Goal: Task Accomplishment & Management: Manage account settings

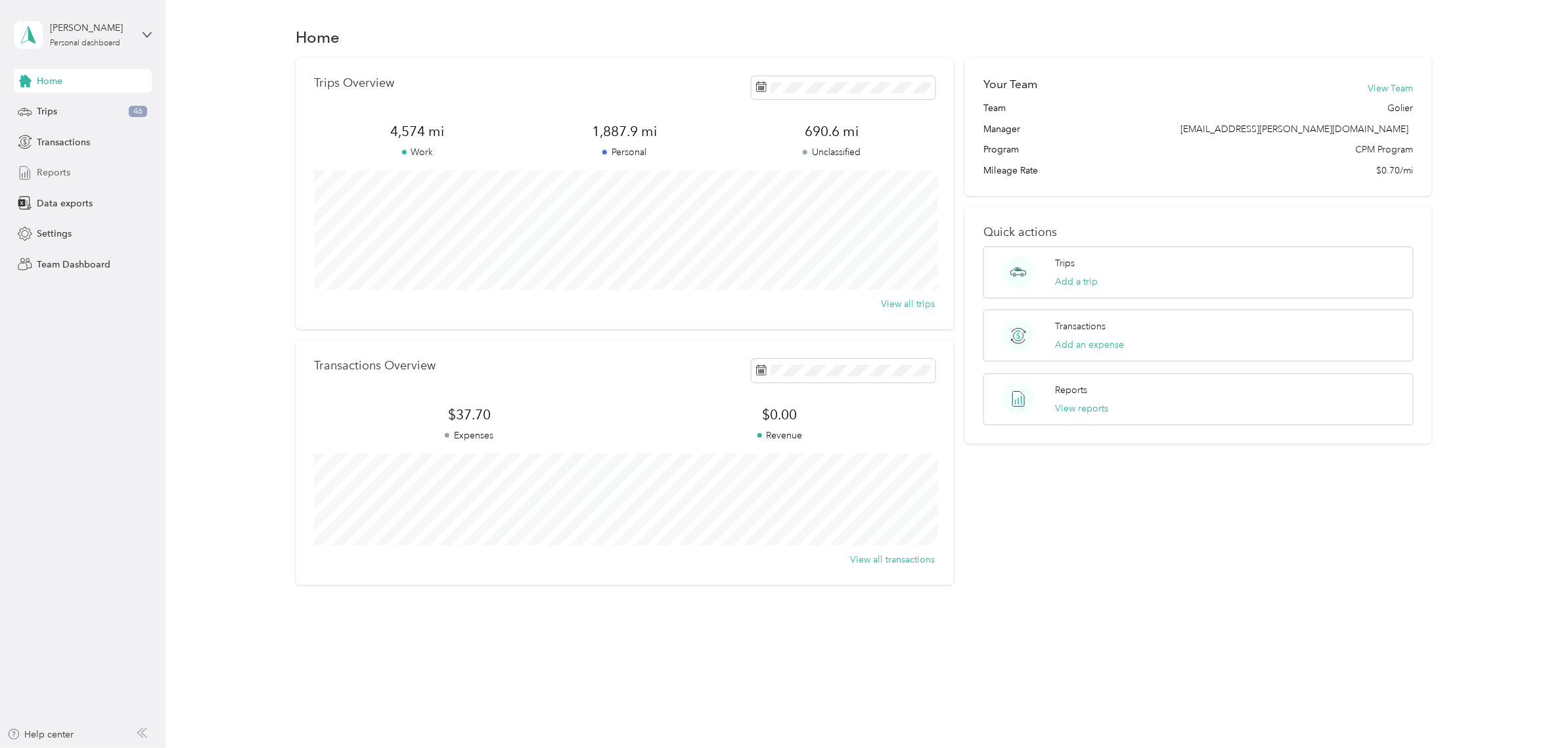
click at [57, 175] on span "Reports" at bounding box center [53, 172] width 34 height 14
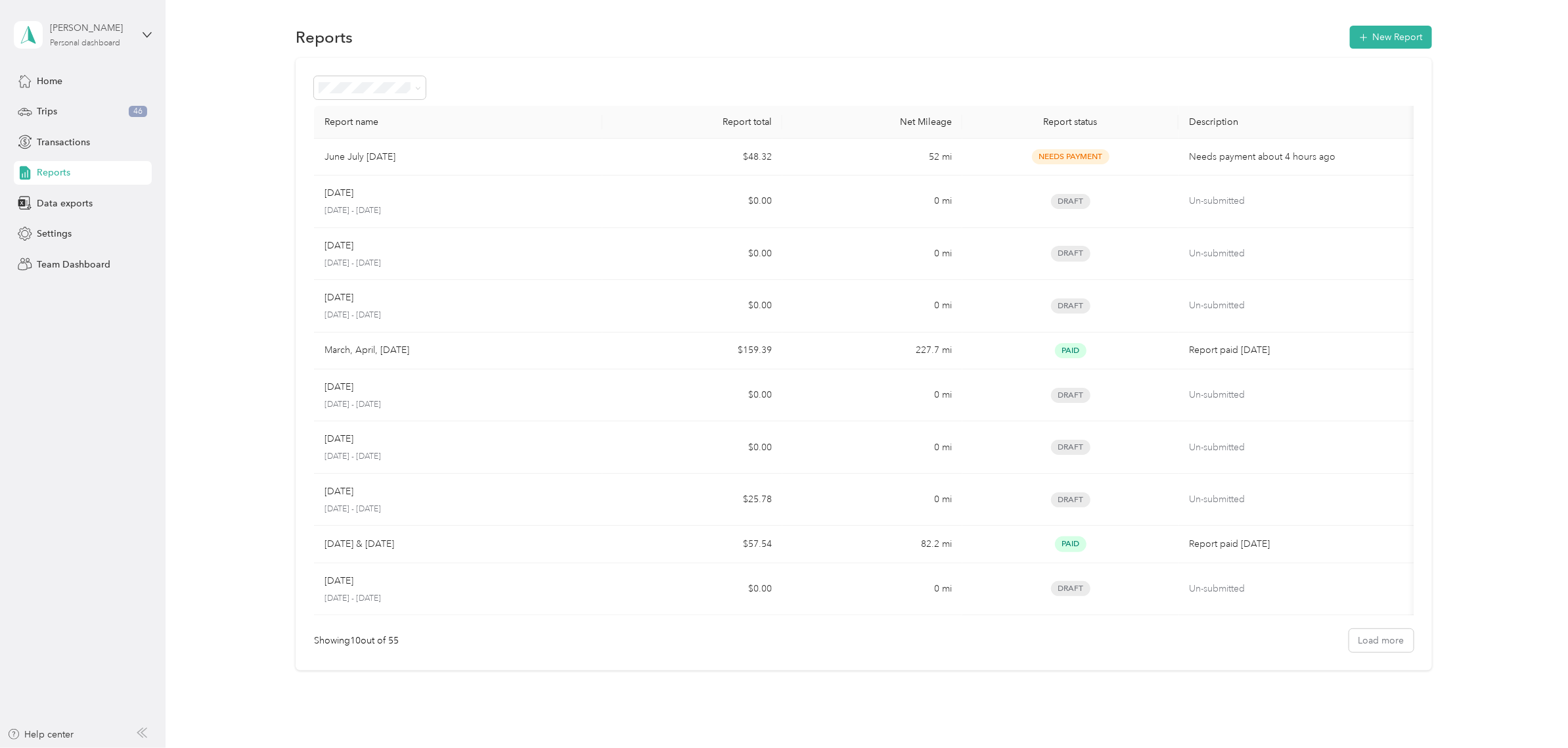
click at [78, 36] on div "[PERSON_NAME] Personal dashboard" at bounding box center [90, 34] width 82 height 26
click at [79, 97] on div "Team dashboard" at bounding box center [189, 102] width 332 height 23
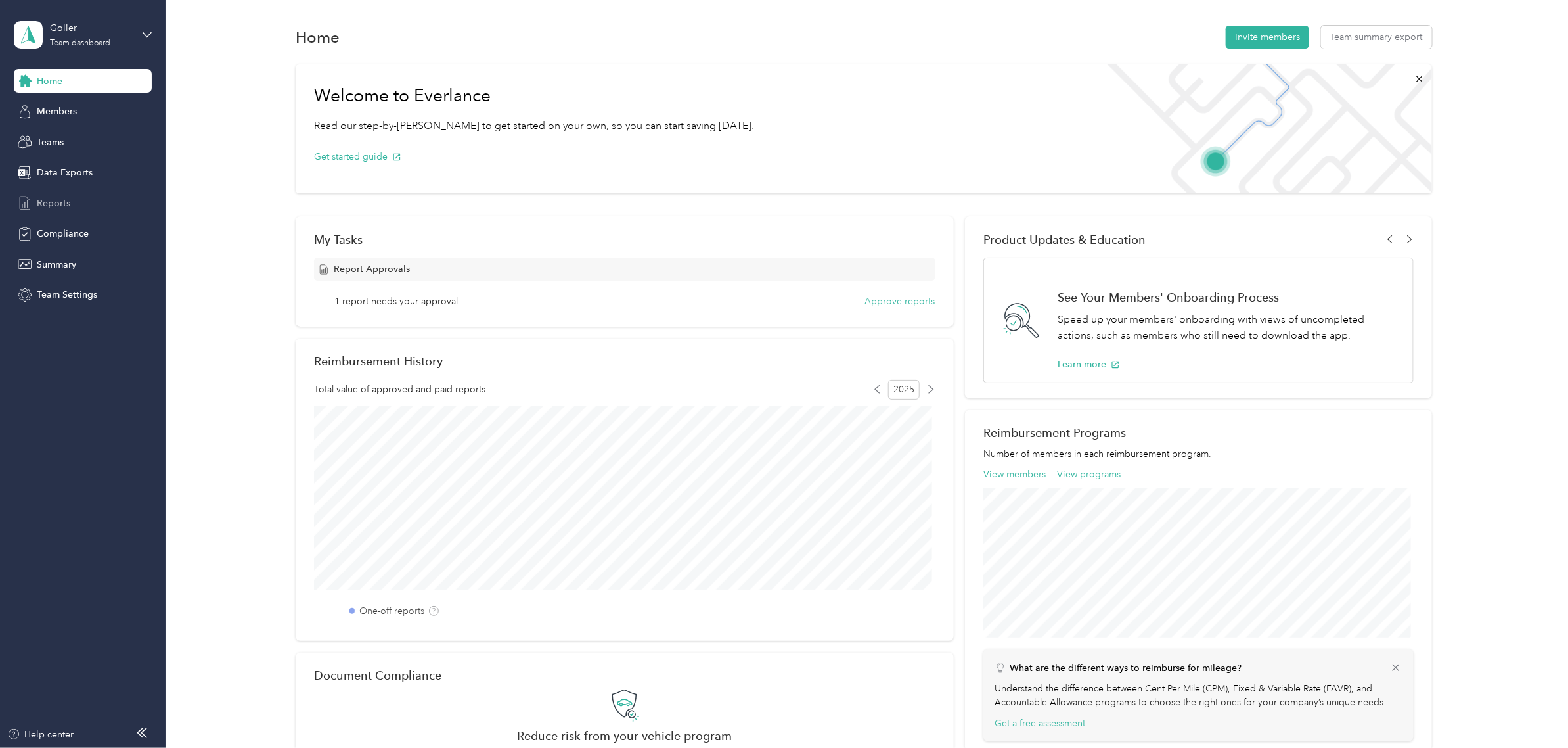
click at [93, 203] on div "Reports" at bounding box center [83, 203] width 138 height 24
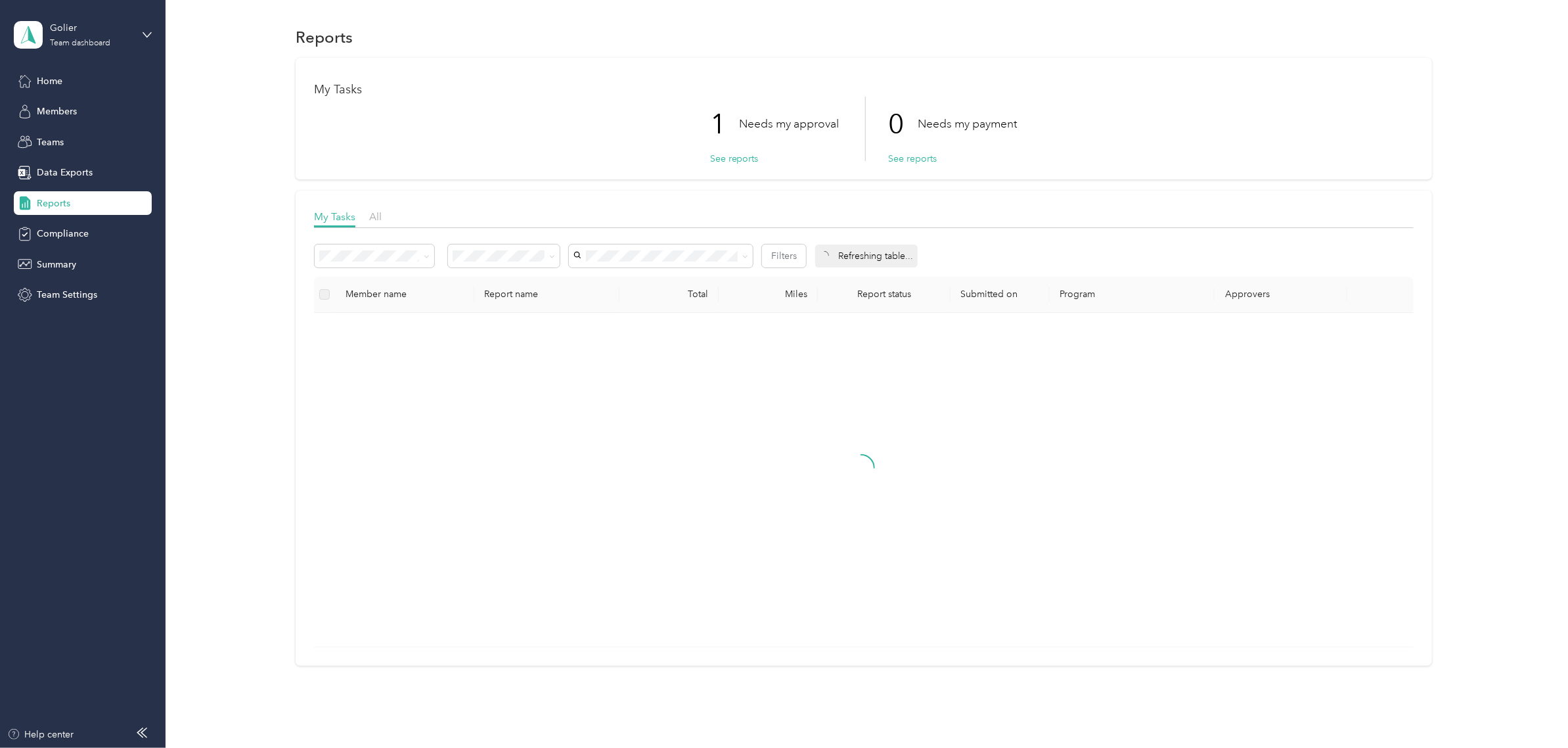
click at [709, 289] on th "Total" at bounding box center [669, 295] width 100 height 36
click at [708, 289] on th "Total" at bounding box center [669, 295] width 100 height 36
click at [719, 152] on button "See reports" at bounding box center [734, 158] width 48 height 14
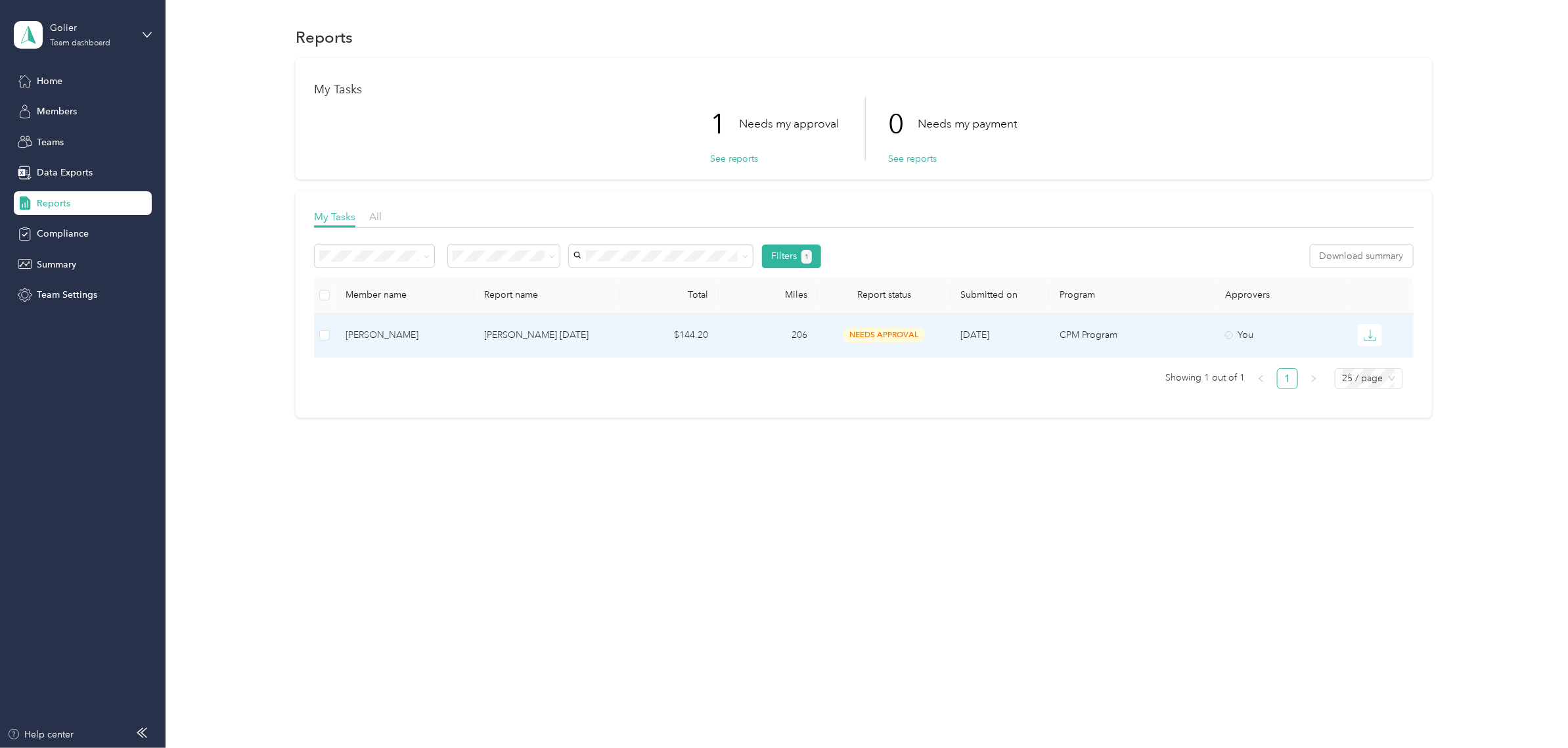
click at [782, 330] on td "206" at bounding box center [768, 335] width 100 height 44
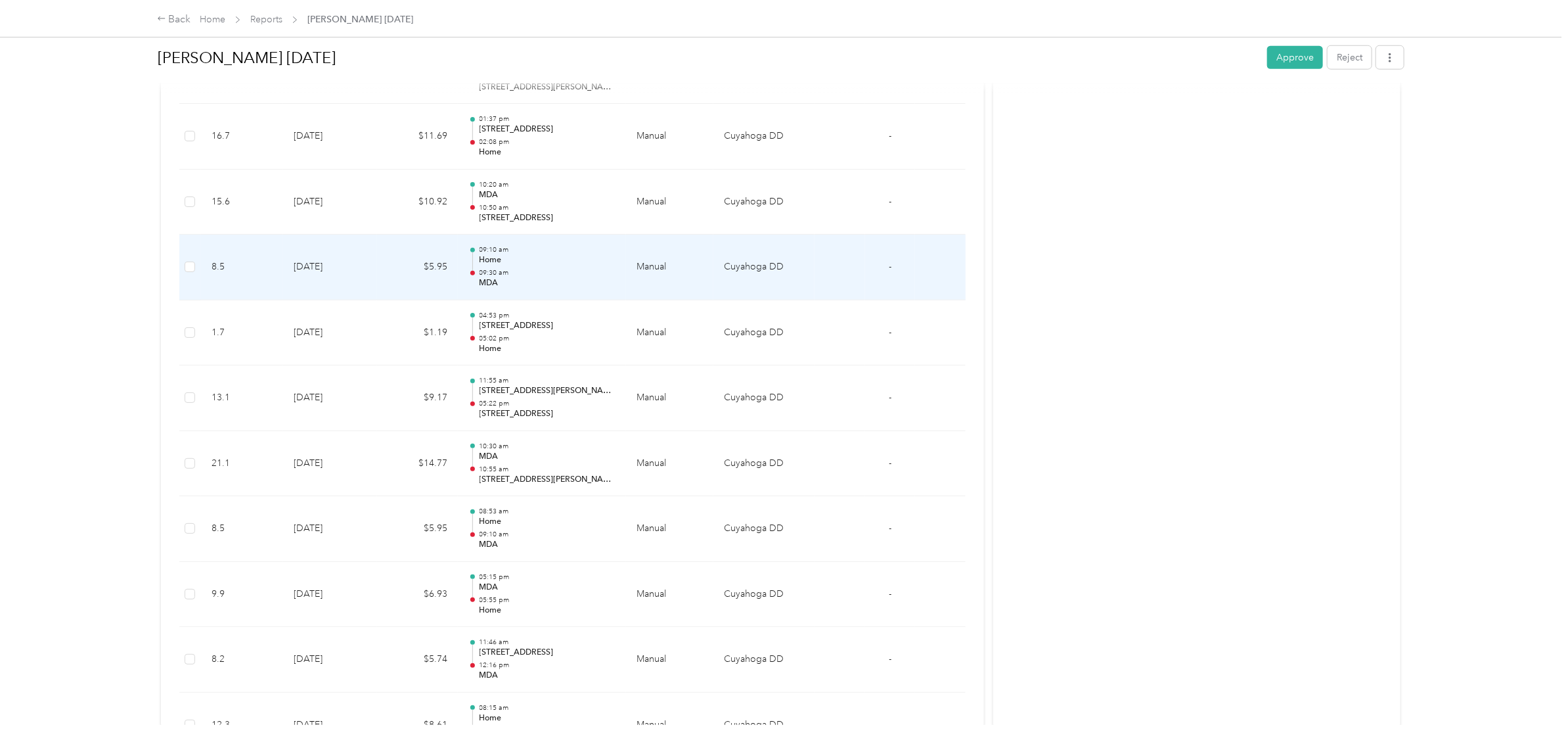
scroll to position [977, 0]
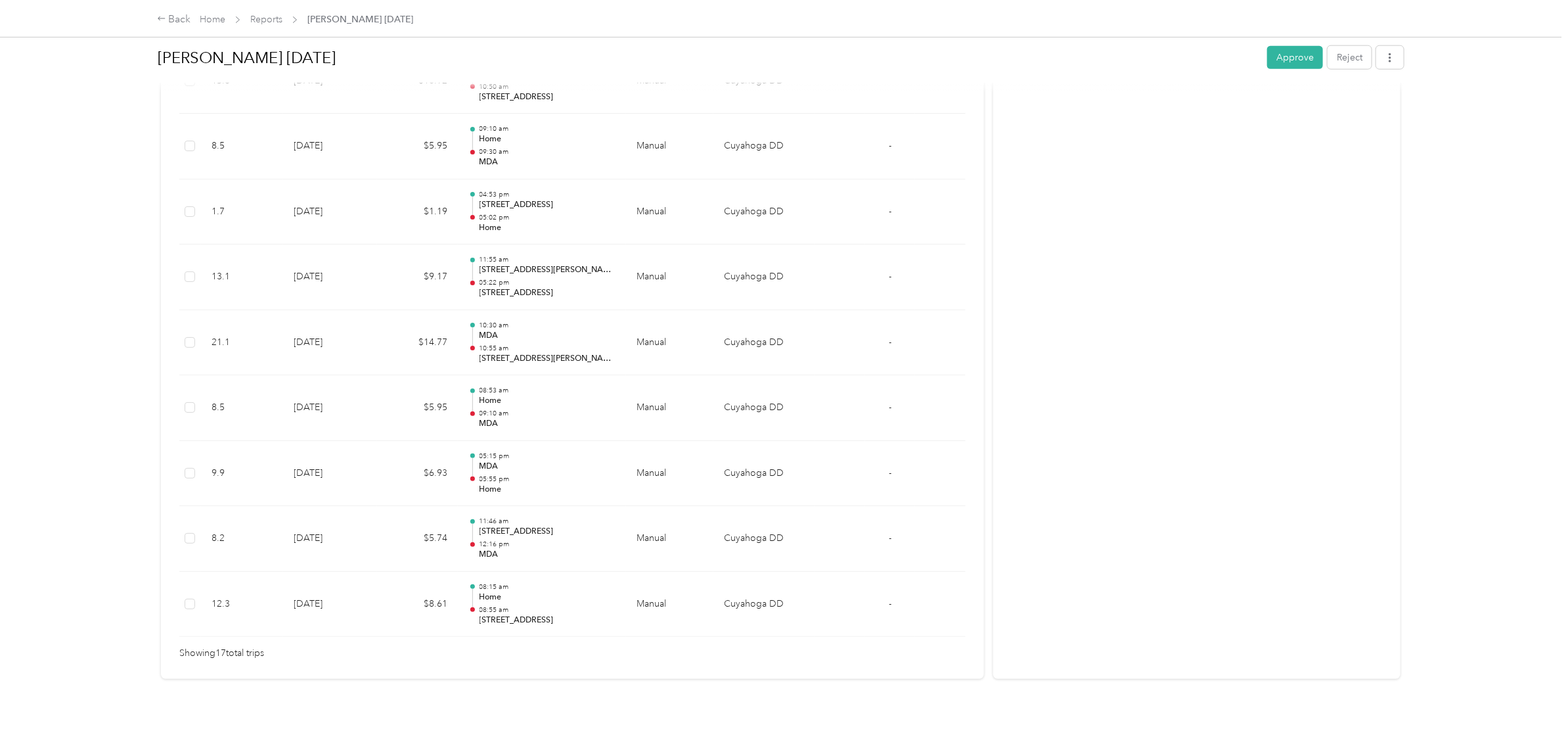
click at [1288, 57] on button "Approve" at bounding box center [1295, 57] width 56 height 23
